Goal: Task Accomplishment & Management: Manage account settings

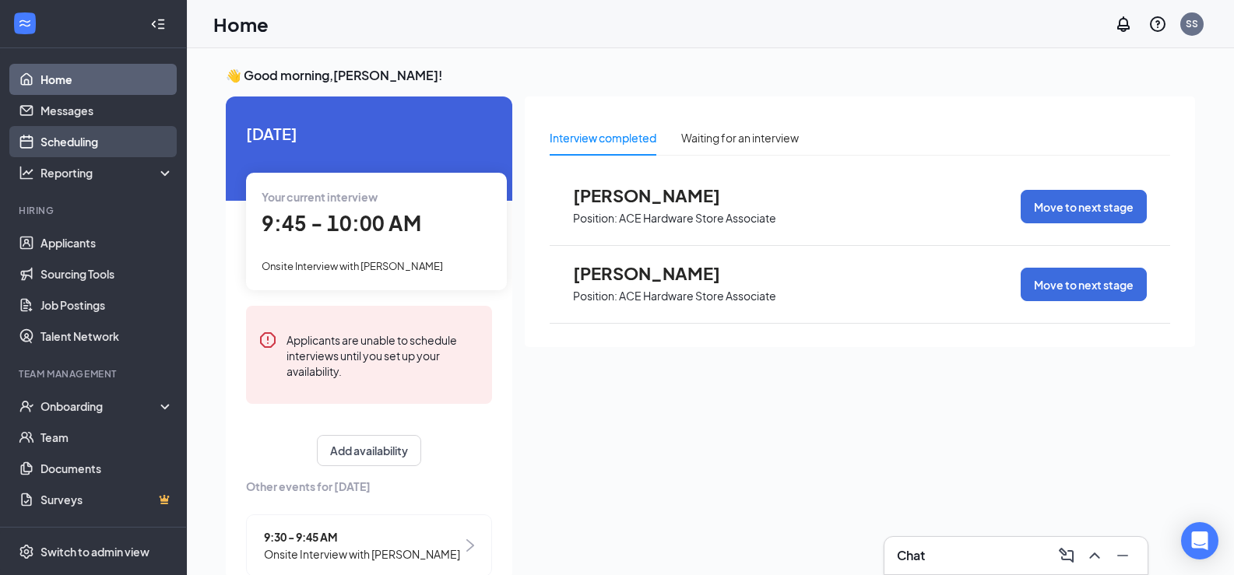
click at [92, 139] on link "Scheduling" at bounding box center [106, 141] width 133 height 31
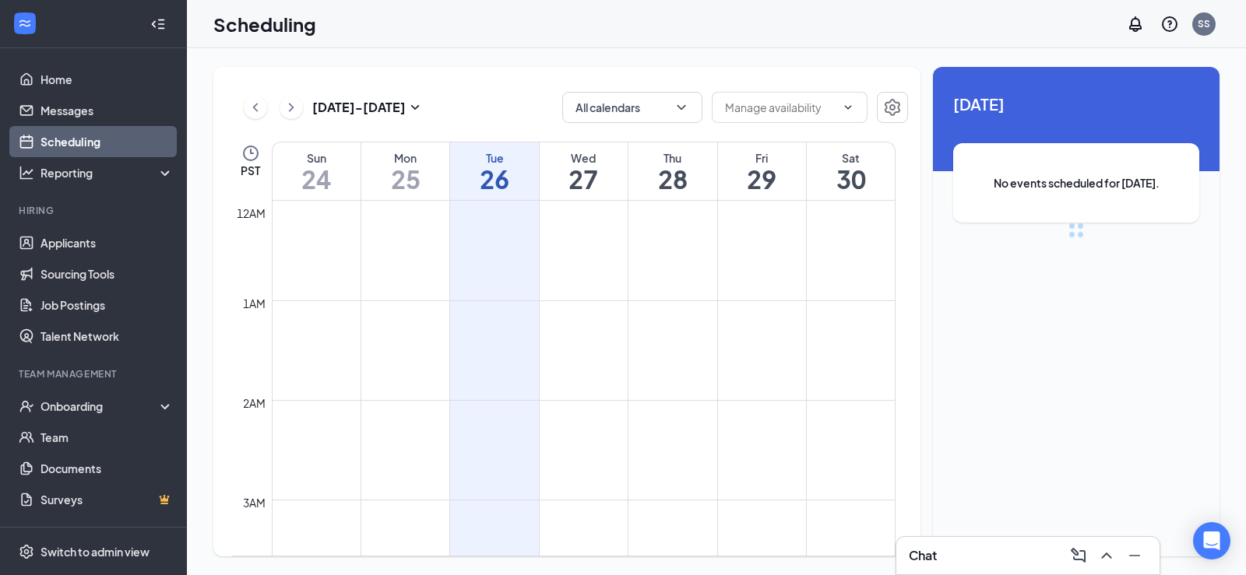
scroll to position [765, 0]
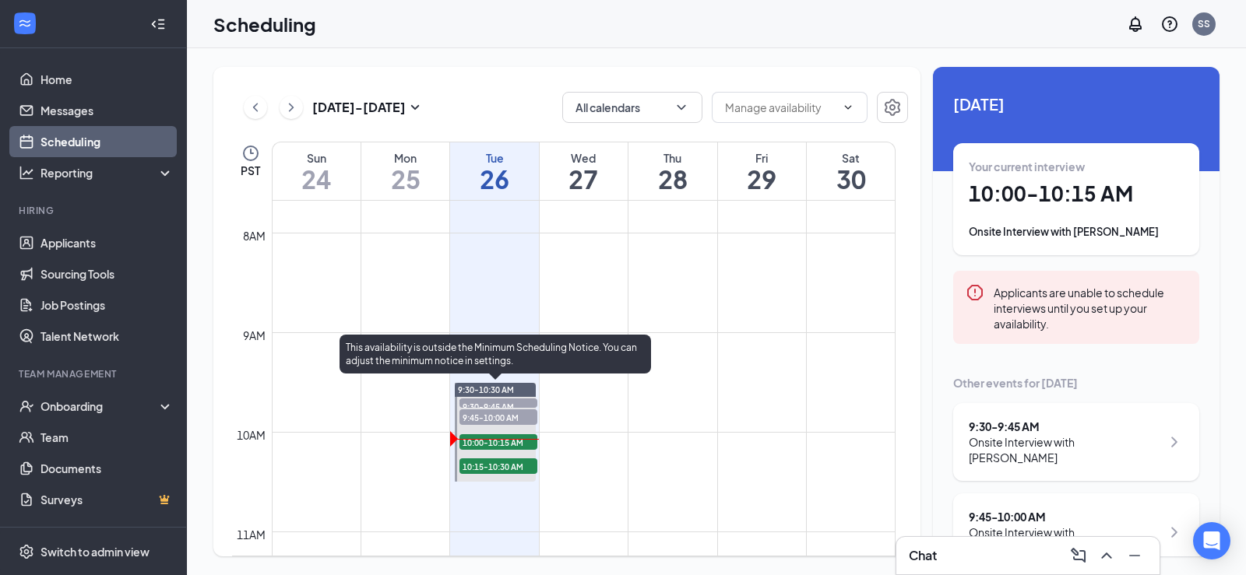
click at [508, 403] on span "9:30-9:45 AM" at bounding box center [498, 407] width 78 height 16
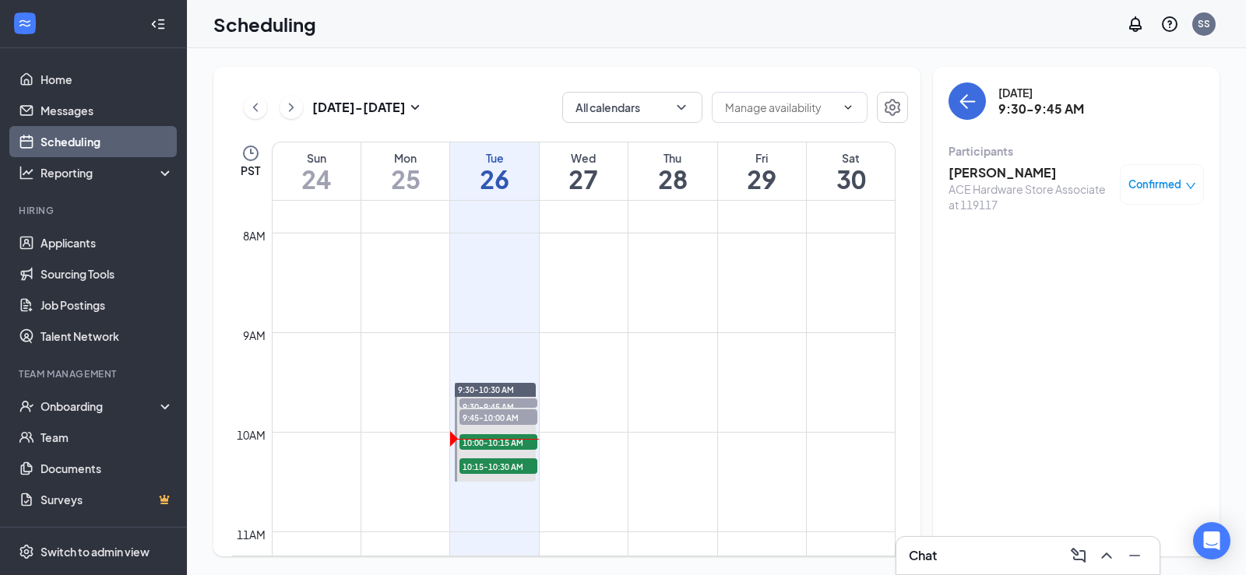
click at [976, 179] on h3 "[PERSON_NAME]" at bounding box center [1029, 172] width 163 height 17
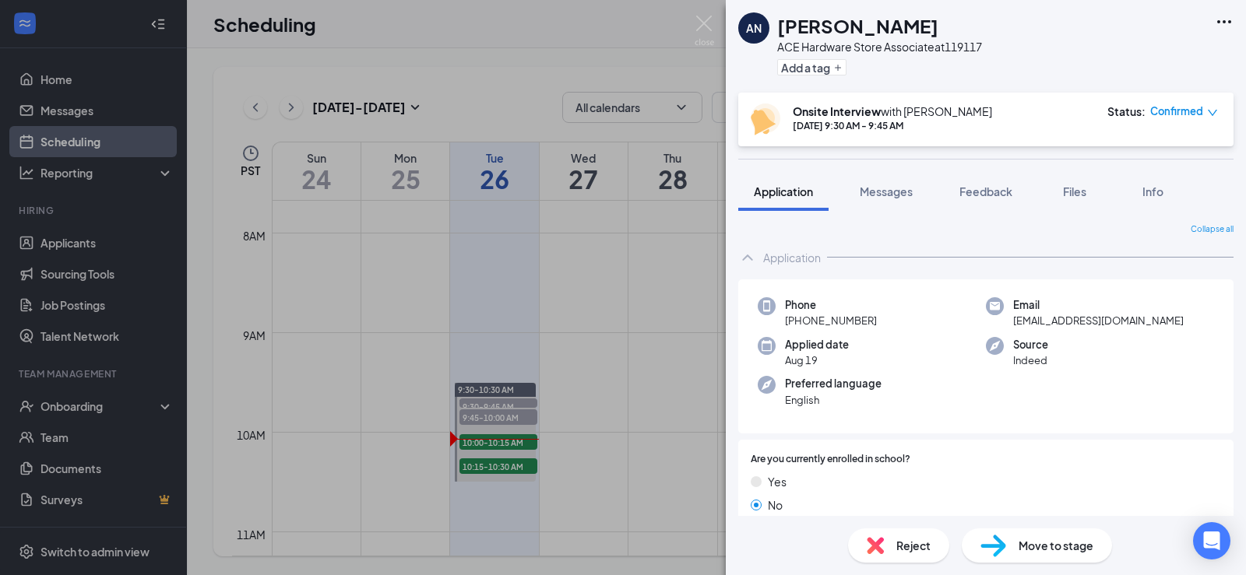
click at [900, 537] on span "Reject" at bounding box center [913, 545] width 34 height 17
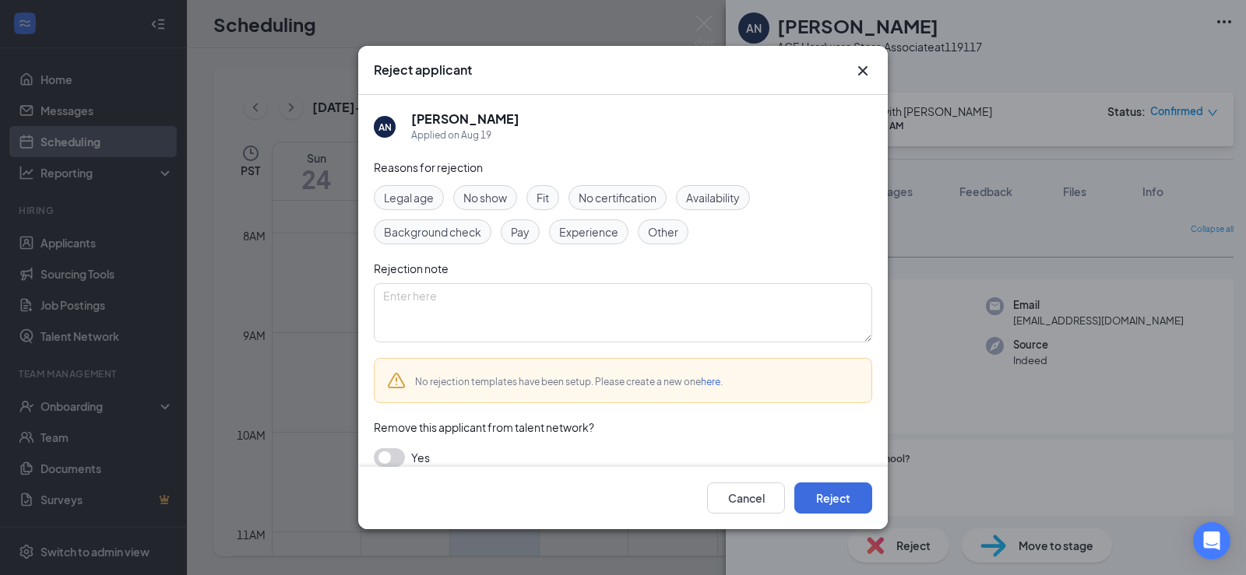
click at [861, 72] on icon "Cross" at bounding box center [862, 70] width 9 height 9
